Goal: Task Accomplishment & Management: Complete application form

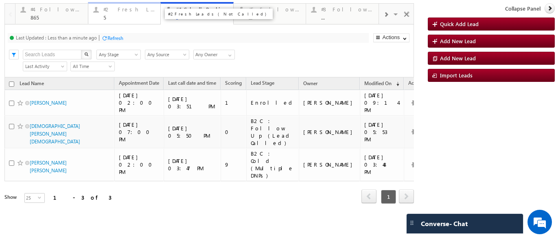
click at [118, 14] on div "#2 Fresh Leads (Not Called) 5" at bounding box center [129, 12] width 52 height 16
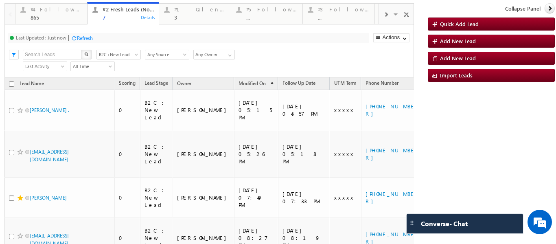
click at [383, 13] on span at bounding box center [385, 14] width 5 height 7
click at [380, 14] on div "#6 Interacted Not Counseled" at bounding box center [431, 14] width 107 height 11
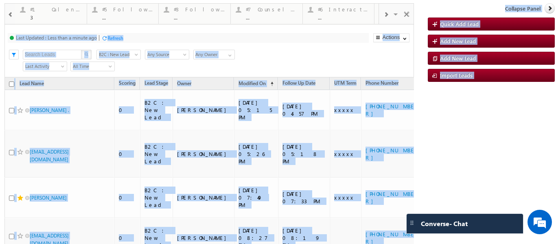
click at [379, 13] on div at bounding box center [385, 14] width 13 height 18
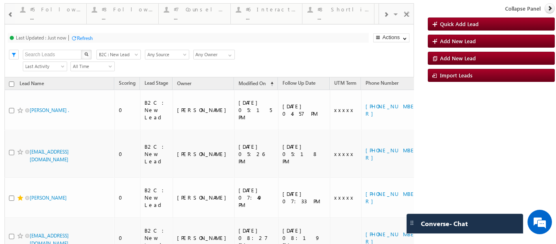
click at [383, 11] on span at bounding box center [385, 14] width 5 height 7
click at [295, 17] on div "..." at bounding box center [271, 17] width 52 height 6
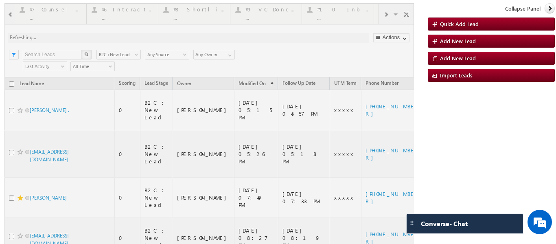
click at [273, 16] on div at bounding box center [208, 201] width 409 height 397
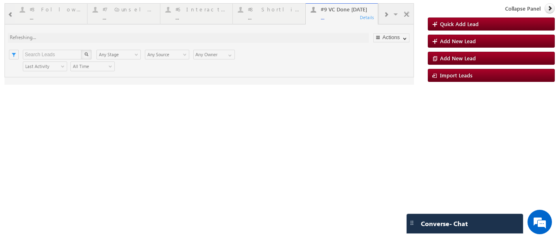
click at [333, 17] on div at bounding box center [208, 43] width 409 height 81
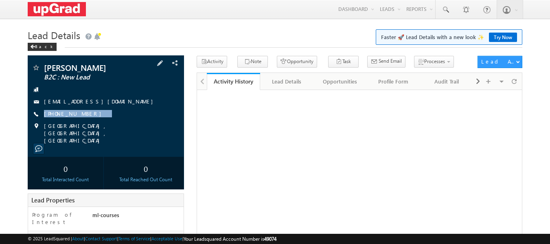
drag, startPoint x: 109, startPoint y: 115, endPoint x: 90, endPoint y: 118, distance: 19.0
click at [90, 118] on div "[PERSON_NAME] B2C : New Lead [EMAIL_ADDRESS][DOMAIN_NAME] [PHONE_NUMBER]" at bounding box center [106, 103] width 148 height 81
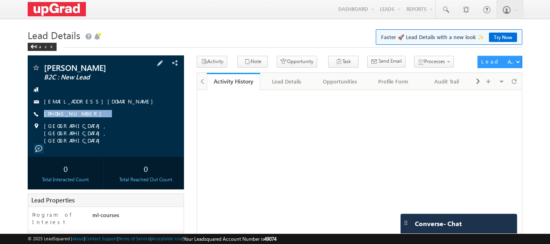
copy div "[PHONE_NUMBER]"
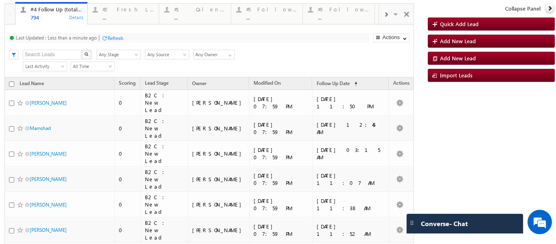
click at [383, 13] on span at bounding box center [385, 14] width 5 height 7
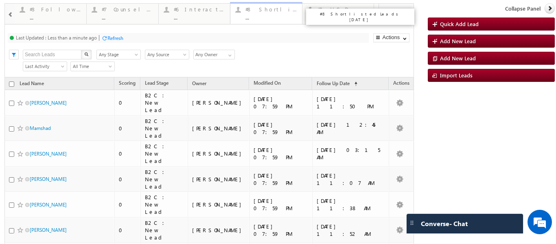
click at [262, 15] on div "..." at bounding box center [271, 17] width 52 height 6
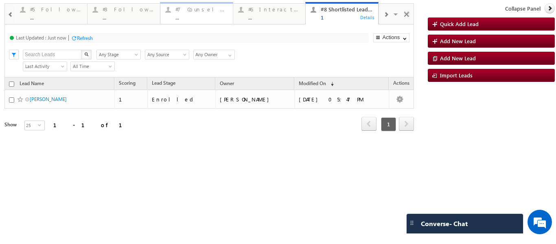
click at [198, 12] on div "#7 Counsel Today" at bounding box center [201, 9] width 52 height 7
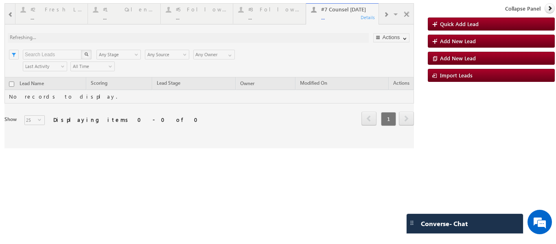
click at [329, 18] on div at bounding box center [208, 75] width 409 height 145
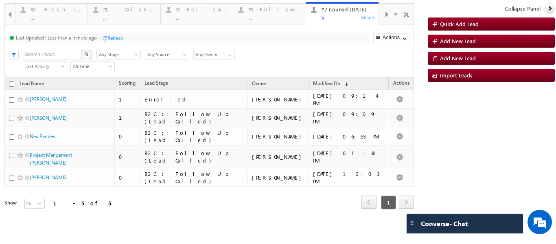
click at [383, 14] on span at bounding box center [385, 14] width 5 height 7
click at [13, 11] on div at bounding box center [10, 14] width 9 height 18
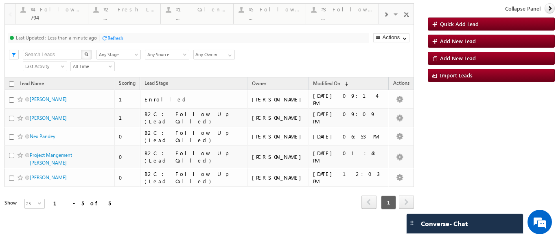
click at [13, 11] on div at bounding box center [10, 14] width 10 height 20
click at [136, 11] on div "#2 Fresh Leads (Not Called)" at bounding box center [129, 9] width 52 height 7
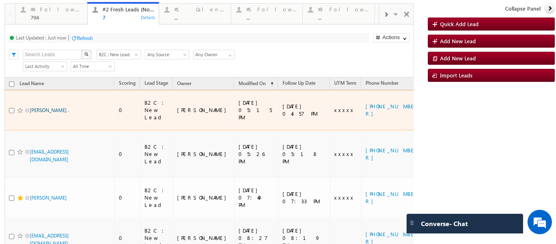
click at [48, 107] on link "Mohd Areeb Ansari ." at bounding box center [49, 110] width 39 height 6
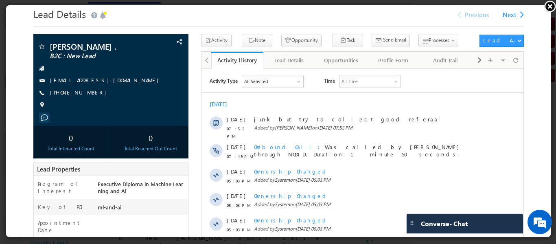
click at [549, 5] on link at bounding box center [549, 6] width 12 height 12
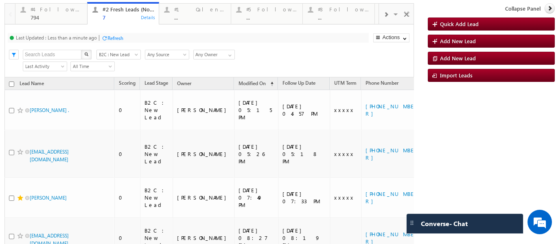
click at [383, 12] on span at bounding box center [385, 14] width 5 height 7
click at [384, 14] on div at bounding box center [385, 14] width 13 height 18
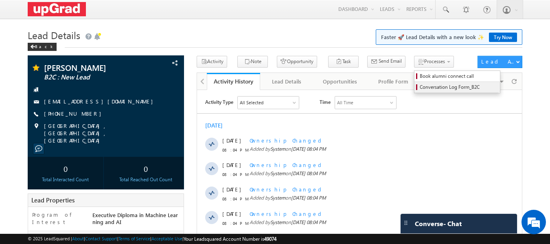
click at [419, 87] on span "Conversation Log Form_B2C" at bounding box center [457, 86] width 77 height 7
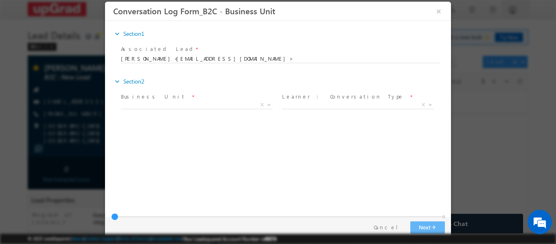
click at [249, 102] on span "X" at bounding box center [197, 104] width 152 height 8
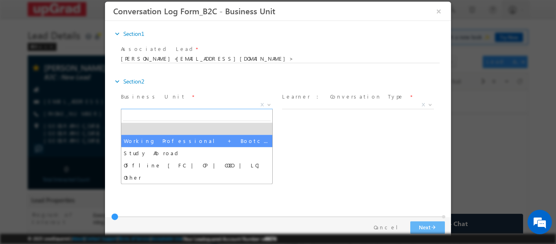
select select "Working Professional + Bootcamp"
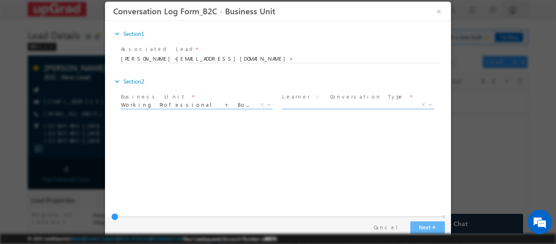
click at [360, 109] on span "X" at bounding box center [358, 106] width 152 height 8
click at [333, 104] on span "X" at bounding box center [358, 104] width 152 height 8
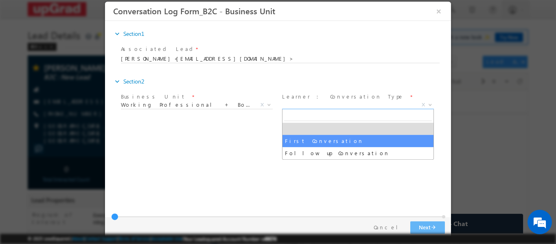
select select "First Conversation"
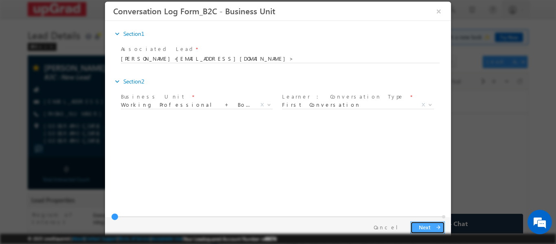
click at [428, 226] on button "Next arrow_forward" at bounding box center [427, 226] width 35 height 13
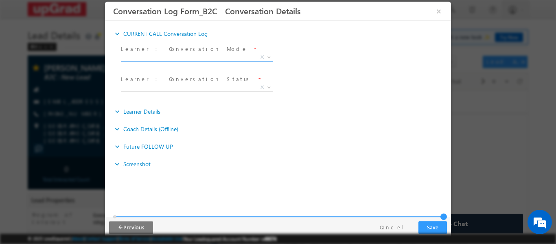
click at [164, 57] on span "X" at bounding box center [197, 57] width 152 height 8
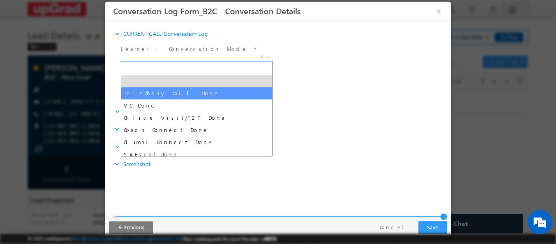
select select "Telephony Call Done"
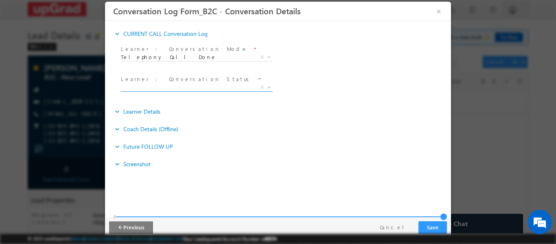
click at [158, 91] on span "X" at bounding box center [197, 89] width 152 height 8
click at [154, 87] on span "X" at bounding box center [197, 87] width 152 height 8
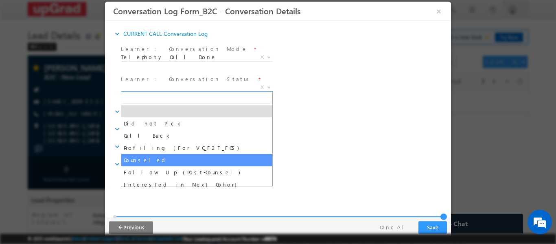
select select "Counseled"
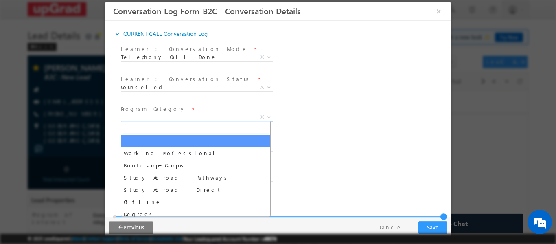
click at [171, 115] on span "X" at bounding box center [197, 117] width 152 height 8
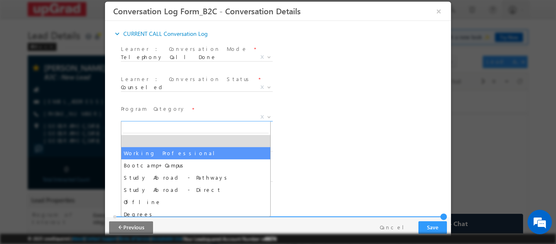
select select "Working Professional"
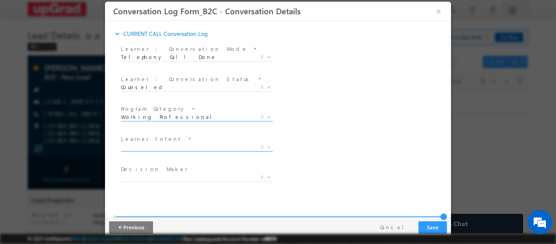
click at [161, 148] on span "X" at bounding box center [197, 147] width 152 height 8
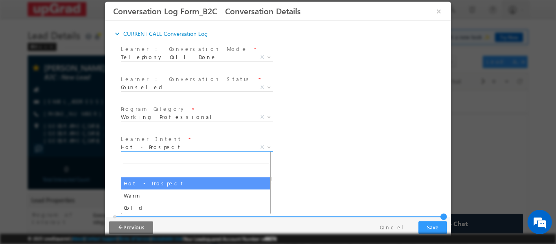
click at [163, 146] on span "Hot - Prospect" at bounding box center [187, 146] width 132 height 7
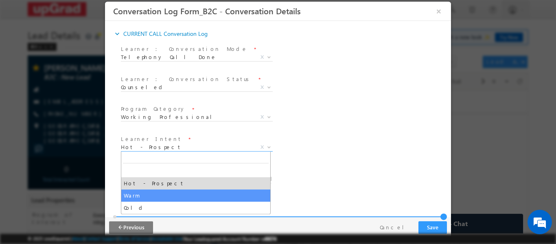
select select "Warm"
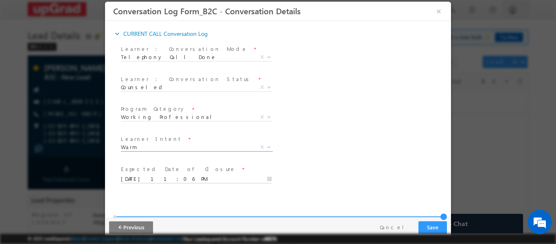
click at [168, 177] on input "09/14/2025 11:06 PM" at bounding box center [196, 179] width 151 height 8
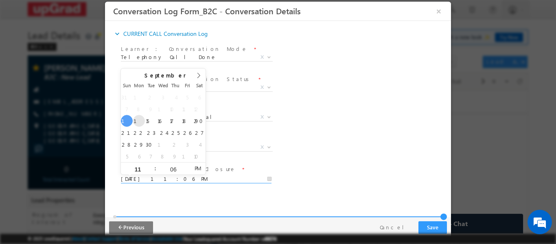
type input "09/15/2025 11:06 PM"
click at [331, 135] on div "Reason_Text * Learner Intent * Hot - Prospect Warm Cold Warm X" at bounding box center [285, 148] width 332 height 30
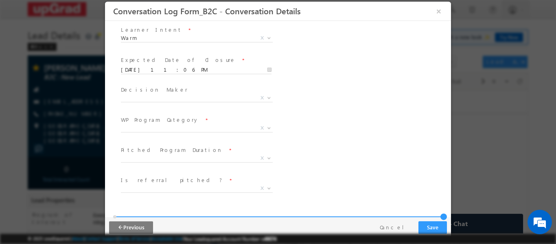
scroll to position [122, 0]
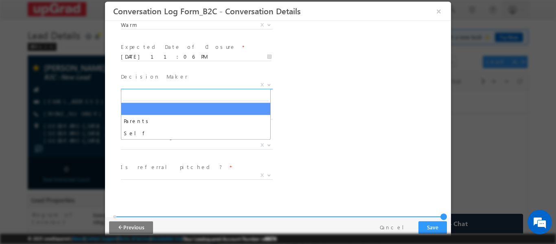
click at [183, 84] on span "X" at bounding box center [197, 85] width 152 height 8
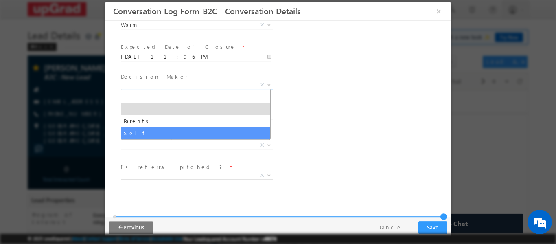
select select "Self"
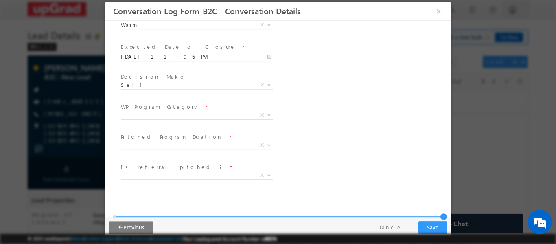
scroll to position [163, 0]
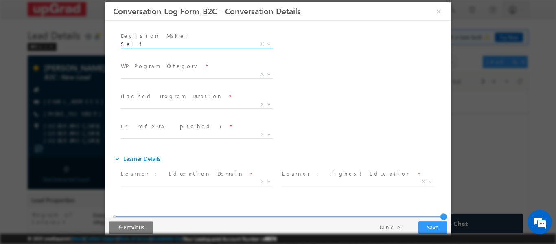
click at [183, 69] on span "WP Program Category *" at bounding box center [196, 65] width 150 height 9
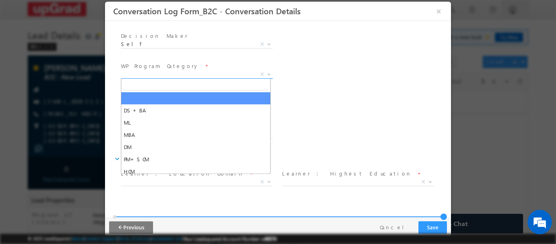
click at [185, 76] on span "X" at bounding box center [197, 74] width 152 height 8
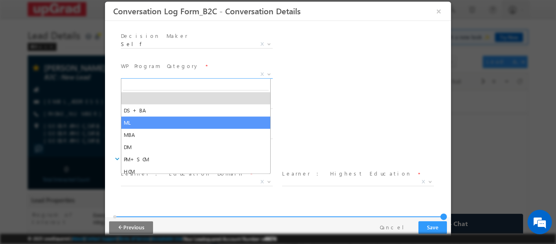
select select "ML"
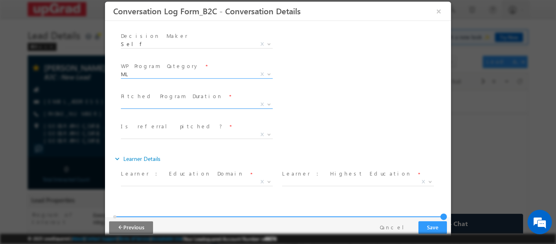
click at [188, 108] on span at bounding box center [197, 108] width 152 height 0
click at [185, 104] on span "X" at bounding box center [197, 104] width 152 height 8
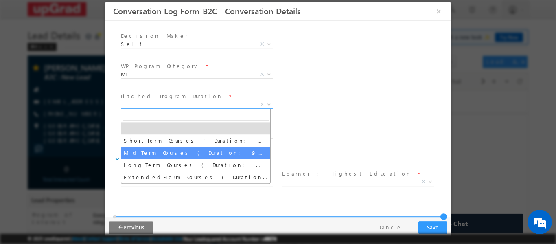
select select "Mid-Term Courses ( Duration: 9-12 months )"
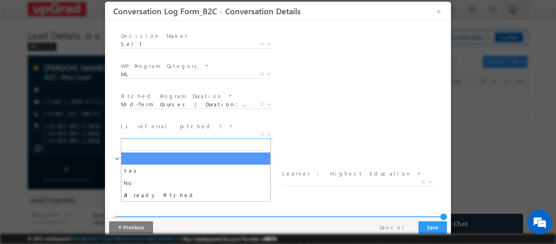
click at [183, 135] on span "X" at bounding box center [197, 134] width 152 height 8
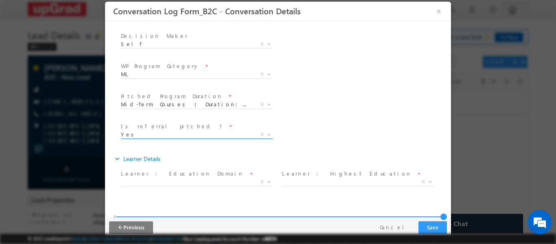
click at [191, 128] on span "Is referral pitched ? *" at bounding box center [196, 126] width 150 height 9
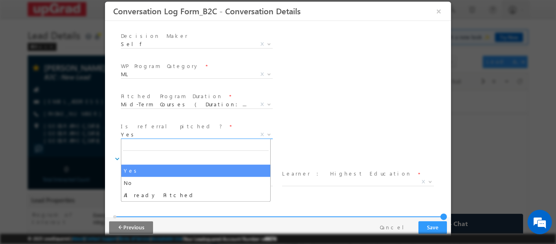
click at [191, 133] on span "Yes" at bounding box center [187, 133] width 132 height 7
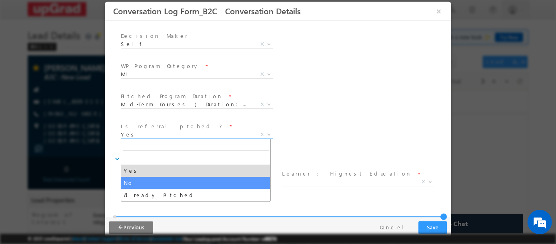
select select "No"
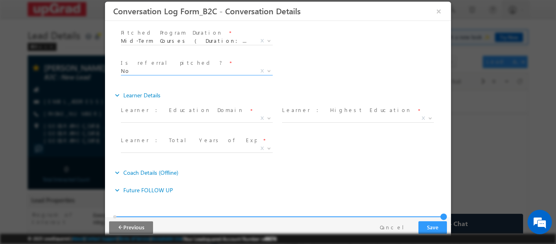
scroll to position [244, 0]
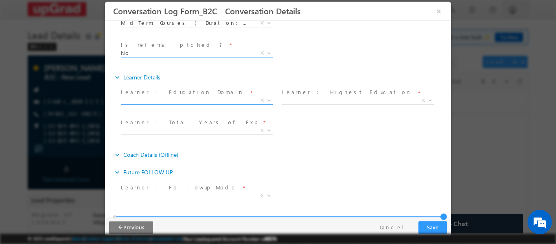
click at [199, 100] on span "X" at bounding box center [197, 100] width 152 height 8
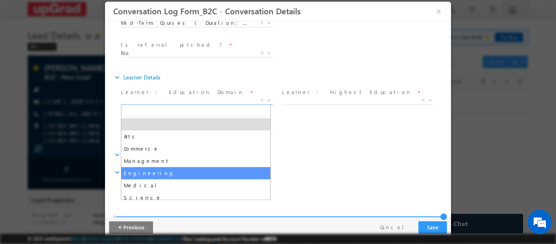
select select "Engineering"
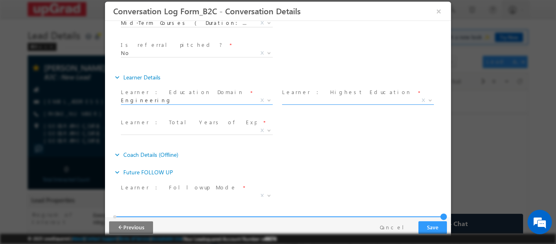
click at [301, 100] on span "X" at bounding box center [358, 100] width 152 height 8
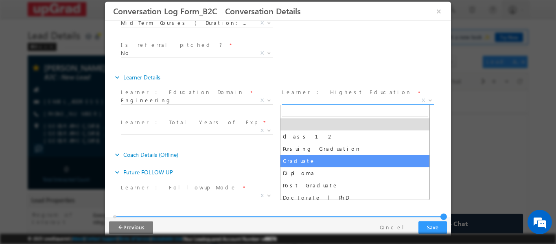
select select "Graduate"
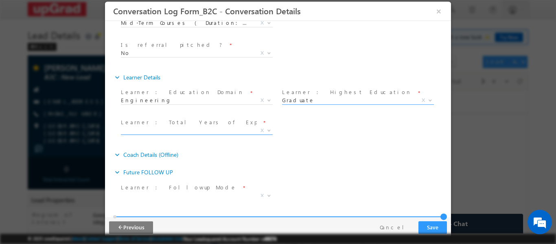
click at [183, 131] on span "X" at bounding box center [197, 130] width 152 height 8
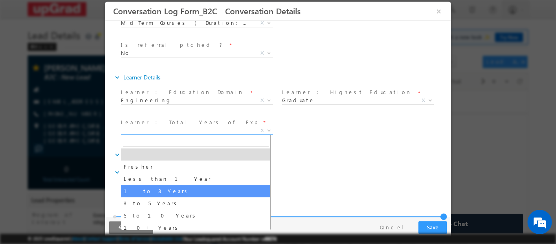
select select "1 to 3 Years"
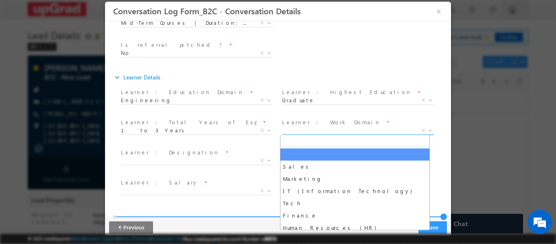
click at [321, 127] on span "X" at bounding box center [358, 130] width 152 height 8
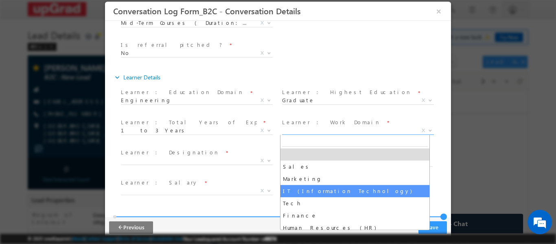
select select "IT (Information Technology)"
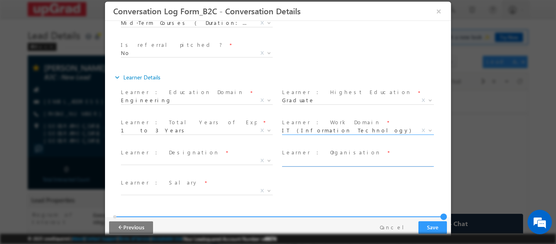
click at [334, 160] on input "text" at bounding box center [357, 162] width 151 height 8
type input "IT Firm"
click at [216, 160] on span "X" at bounding box center [197, 160] width 152 height 8
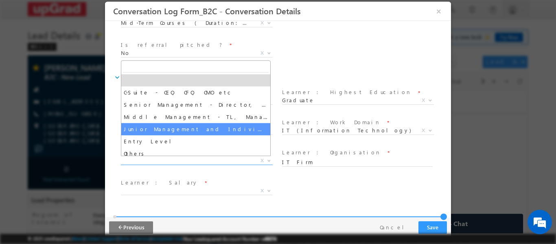
select select "Junior Management and Individual Contributors"
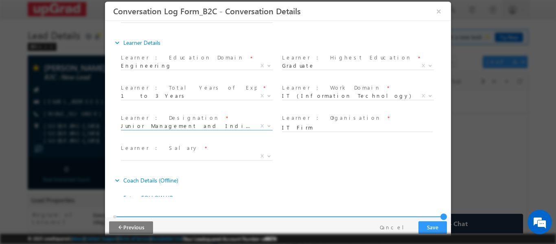
scroll to position [325, 0]
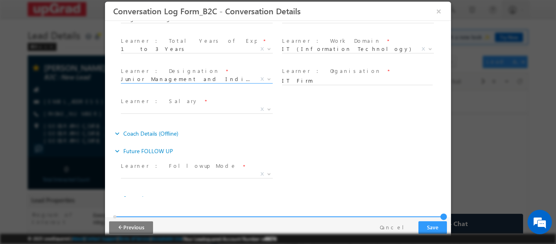
click at [194, 112] on span "X" at bounding box center [197, 109] width 152 height 8
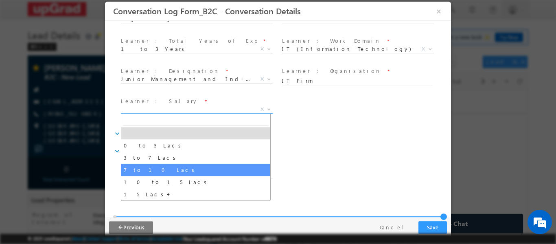
select select "7 to 10 Lacs"
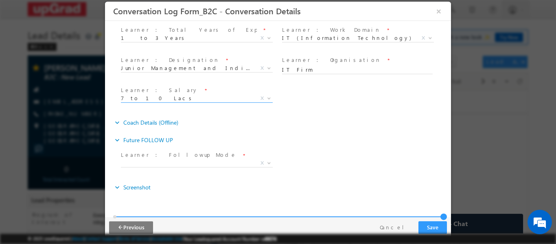
scroll to position [339, 0]
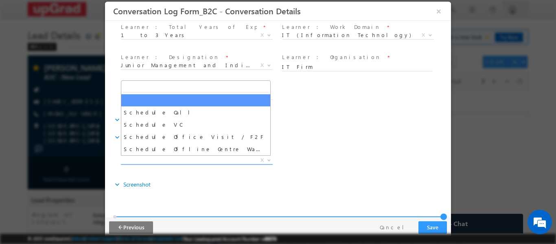
click at [202, 159] on span "X" at bounding box center [197, 160] width 152 height 8
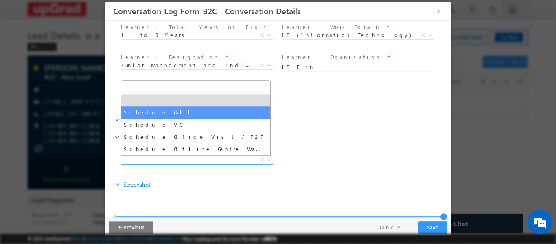
select select "Schedule Call"
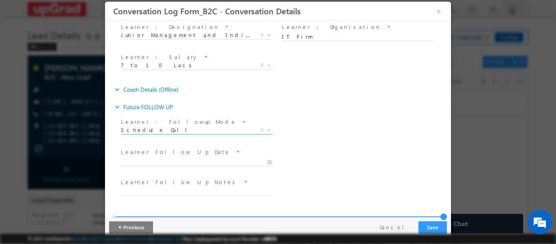
scroll to position [399, 0]
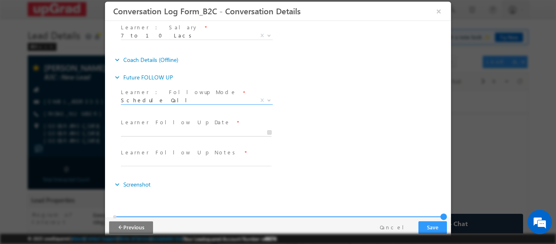
type input "09/14/2025 11:07 PM"
type input "07"
click at [194, 135] on input "09/14/2025 11:07 PM" at bounding box center [196, 132] width 151 height 8
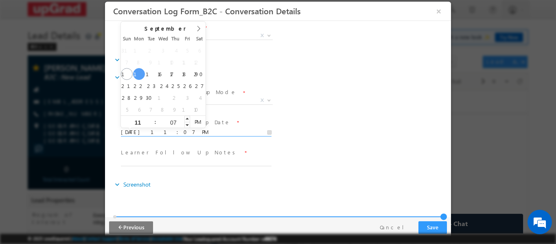
click at [175, 122] on input "07" at bounding box center [173, 122] width 34 height 5
click at [350, 120] on div "Meeting Date * Learner Follow Up Date * 09/15/2025 11:07 PM" at bounding box center [285, 131] width 332 height 30
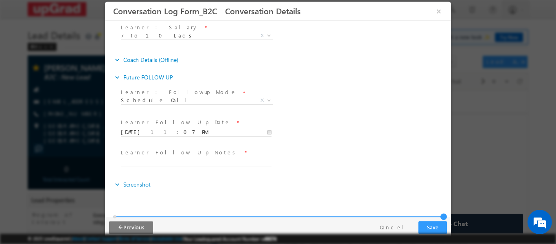
click at [207, 129] on input "09/15/2025 11:07 PM" at bounding box center [196, 132] width 151 height 8
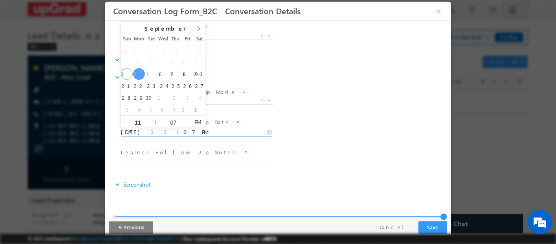
type input "09/15/2025 11:07 AM"
click at [197, 122] on span "AM" at bounding box center [197, 121] width 15 height 12
click at [323, 133] on div "Meeting Date * Learner Follow Up Date * 09/15/2025 11:07 AM" at bounding box center [285, 131] width 332 height 30
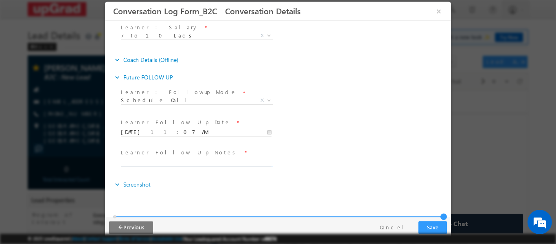
click at [197, 161] on input "text" at bounding box center [196, 162] width 151 height 8
drag, startPoint x: 260, startPoint y: 162, endPoint x: 67, endPoint y: 164, distance: 193.6
click at [105, 164] on html "Conversation Log Form_B2C - Conversation Details ×" at bounding box center [278, 98] width 346 height 195
type input "Counselled for PG D need to check for VC and AC , As PH call cx picking well"
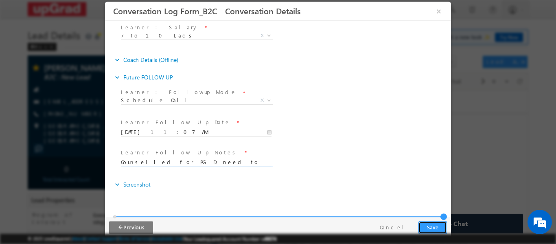
click at [431, 223] on button "Save" at bounding box center [432, 226] width 28 height 13
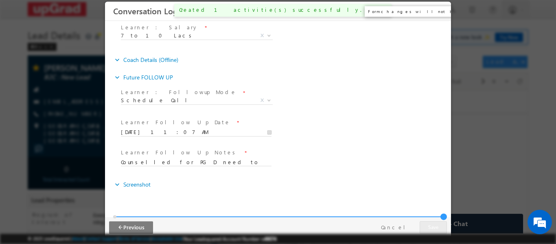
click at [437, 9] on button "×" at bounding box center [439, 10] width 14 height 15
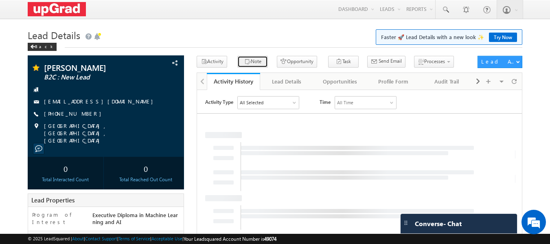
click at [253, 62] on button "Note" at bounding box center [252, 62] width 31 height 12
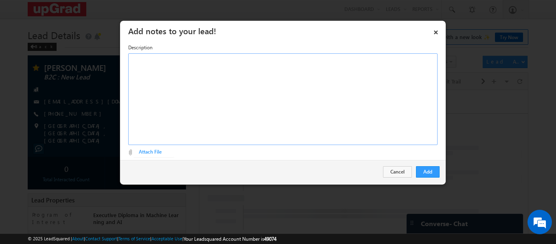
click at [207, 80] on div "Rich Text Editor, Description-inline-editor-div" at bounding box center [282, 99] width 309 height 92
paste div "Rich Text Editor, Description-inline-editor-div"
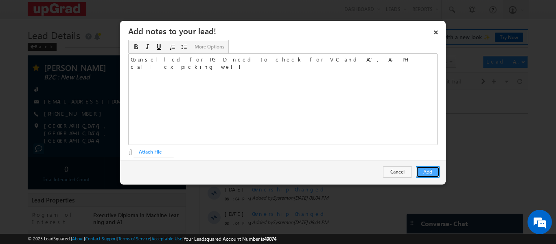
click at [430, 167] on button "Add" at bounding box center [428, 171] width 24 height 11
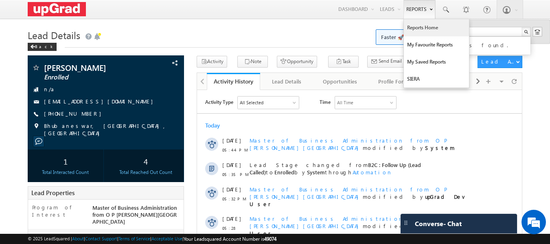
click at [428, 29] on link "Reports Home" at bounding box center [436, 27] width 65 height 17
